Goal: Task Accomplishment & Management: Manage account settings

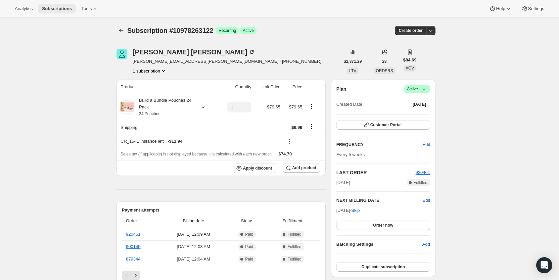
click at [54, 10] on span "Subscriptions" at bounding box center [57, 8] width 30 height 5
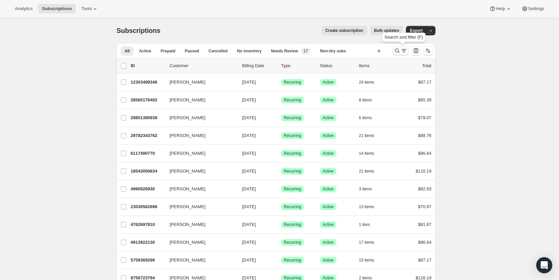
click at [403, 50] on icon "Search and filter results" at bounding box center [403, 50] width 7 height 7
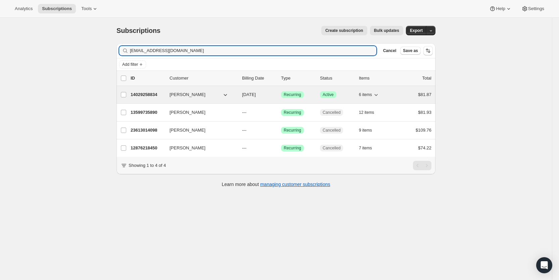
type input "[EMAIL_ADDRESS][DOMAIN_NAME]"
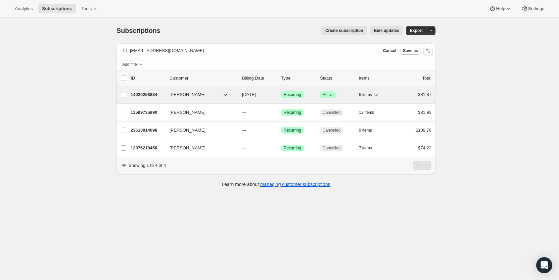
click at [256, 95] on span "[DATE]" at bounding box center [249, 94] width 14 height 5
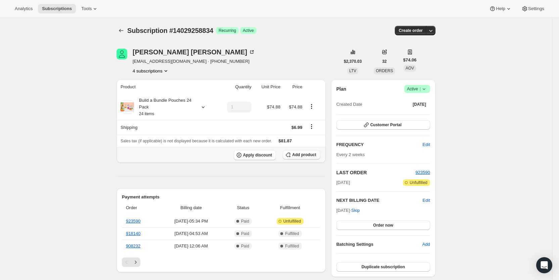
click at [301, 153] on span "Add product" at bounding box center [304, 154] width 24 height 5
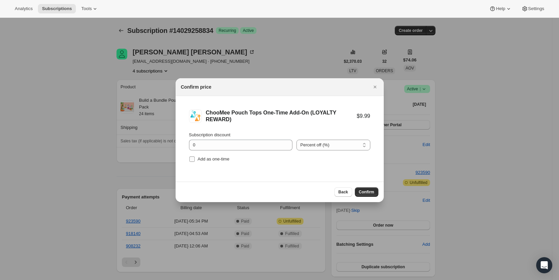
click at [192, 158] on input "Add as one-time" at bounding box center [191, 158] width 5 height 5
checkbox input "true"
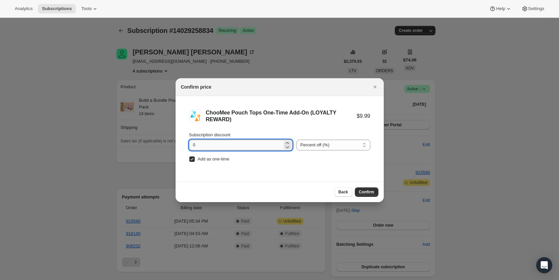
drag, startPoint x: 192, startPoint y: 146, endPoint x: 203, endPoint y: 146, distance: 11.1
click at [203, 146] on input "0" at bounding box center [235, 145] width 93 height 11
type input "100"
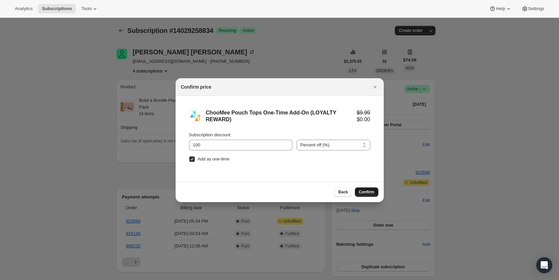
click at [367, 190] on span "Confirm" at bounding box center [366, 191] width 15 height 5
